Goal: Task Accomplishment & Management: Use online tool/utility

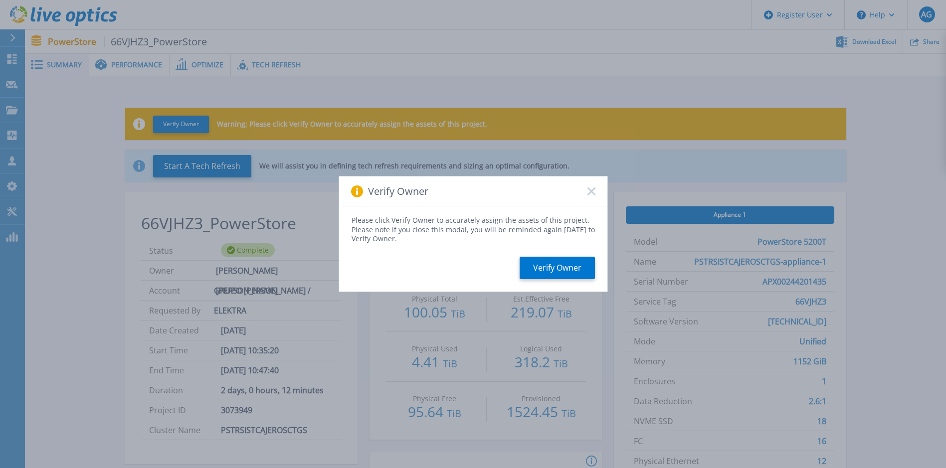
click at [591, 191] on rect at bounding box center [591, 191] width 8 height 8
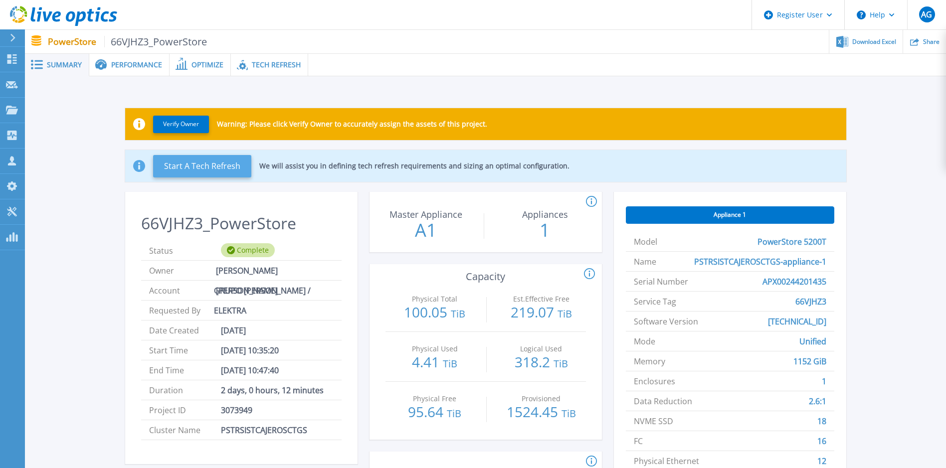
click at [186, 165] on button "Start A Tech Refresh" at bounding box center [202, 166] width 98 height 22
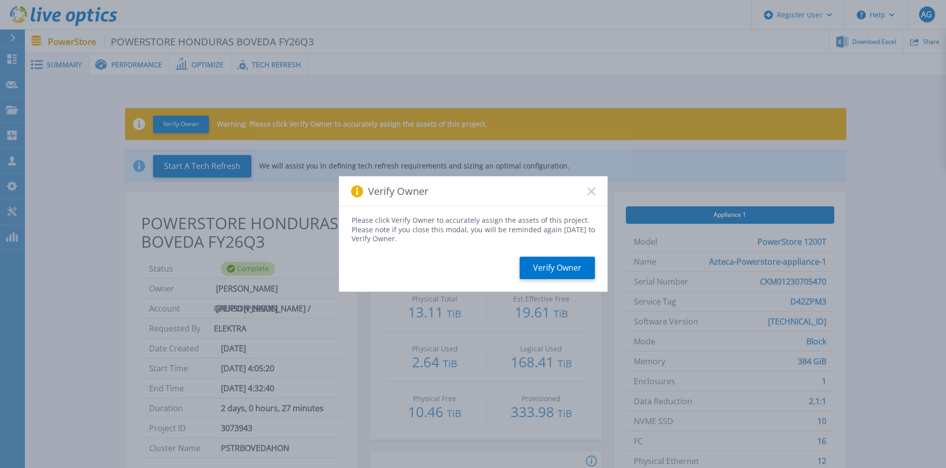
click at [596, 191] on div "Verify Owner" at bounding box center [473, 191] width 268 height 30
click at [592, 191] on rect at bounding box center [591, 191] width 8 height 8
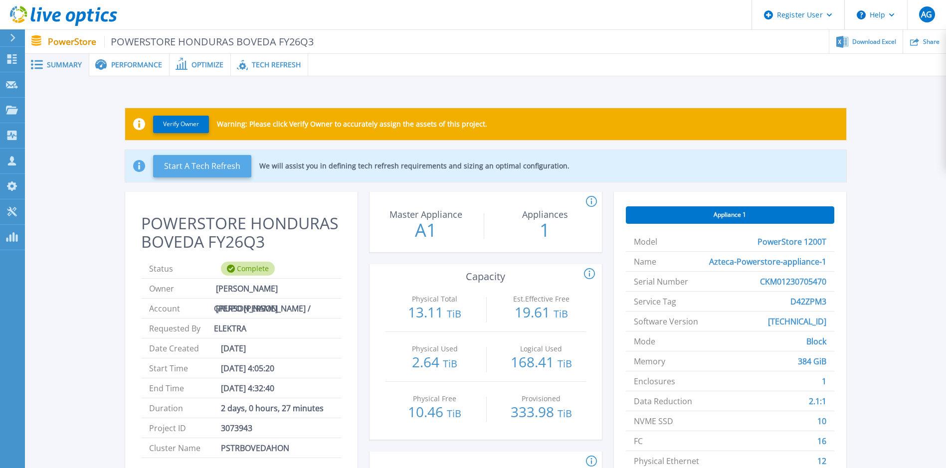
click at [222, 175] on button "Start A Tech Refresh" at bounding box center [202, 166] width 98 height 22
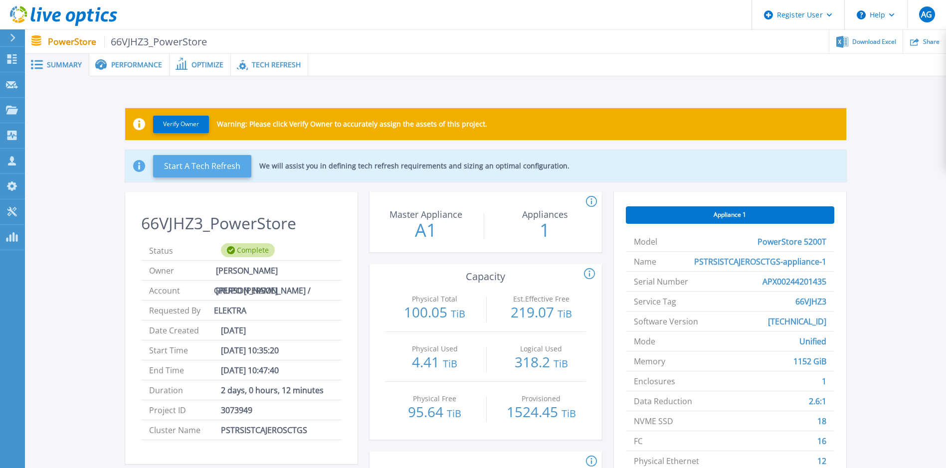
click at [203, 158] on button "Start A Tech Refresh" at bounding box center [202, 166] width 98 height 22
